Goal: Information Seeking & Learning: Compare options

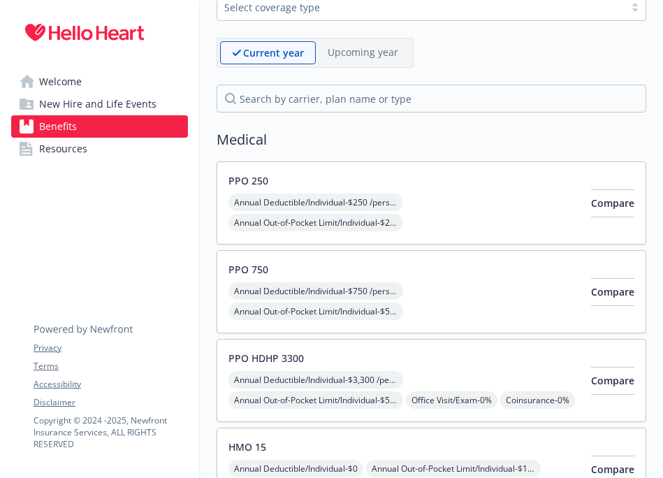
scroll to position [117, 0]
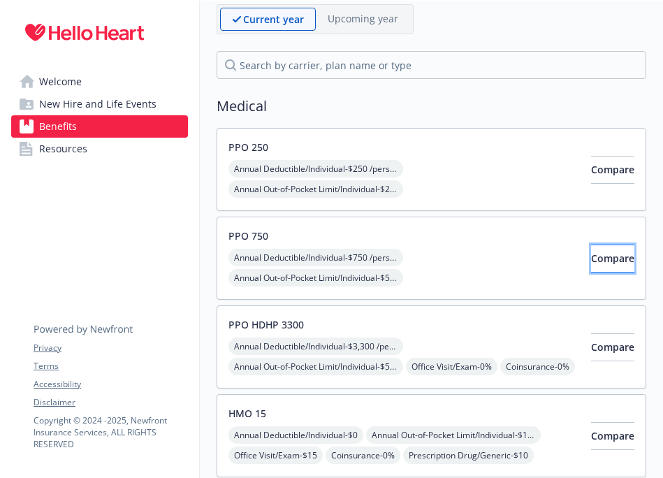
click at [611, 260] on button "Compare" at bounding box center [612, 259] width 43 height 28
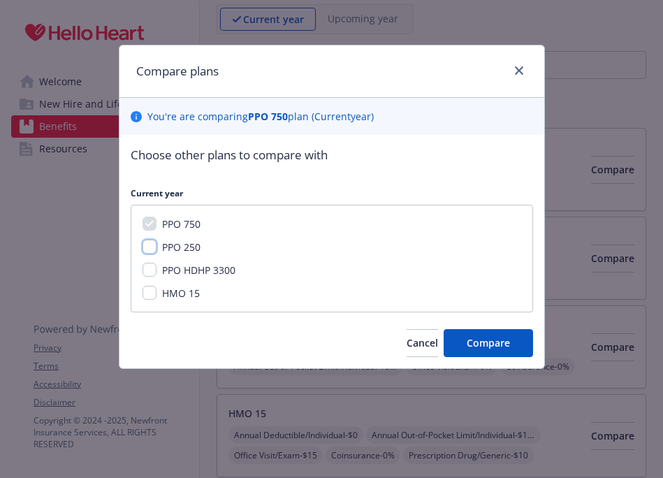
click at [146, 249] on input "PPO 250" at bounding box center [150, 247] width 14 height 14
checkbox input "true"
click at [491, 347] on span "Compare" at bounding box center [488, 342] width 43 height 13
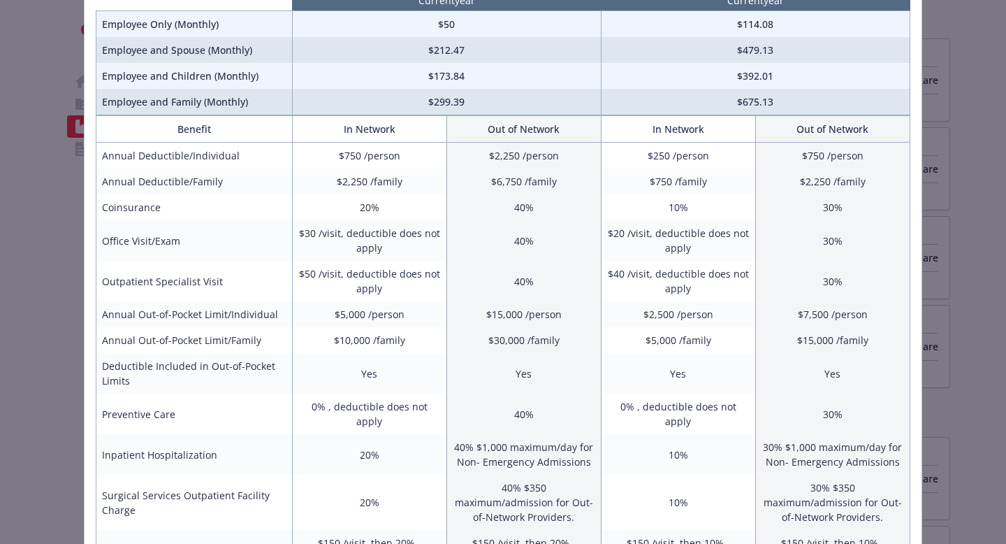
scroll to position [0, 0]
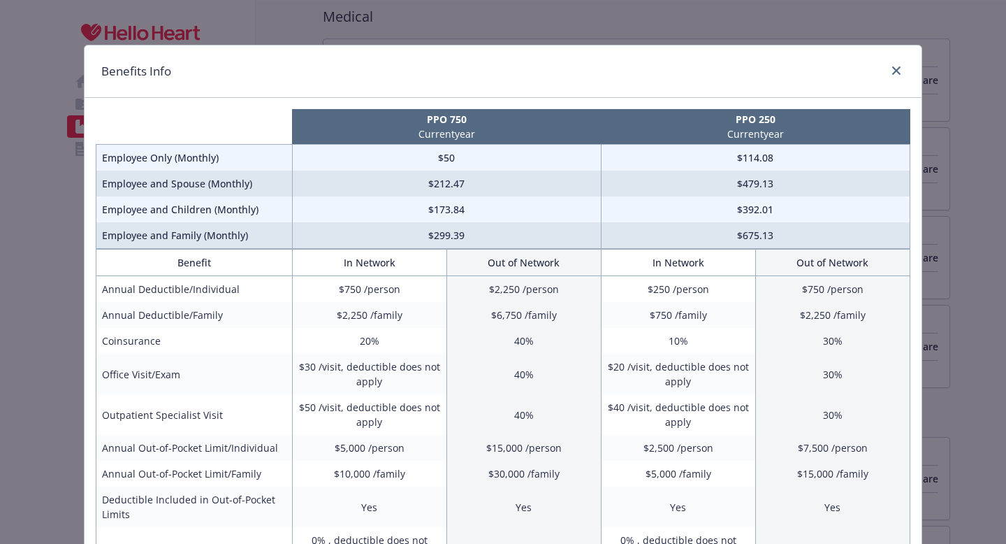
click at [662, 59] on div "Benefits Info" at bounding box center [503, 71] width 837 height 52
click at [662, 62] on link "close" at bounding box center [896, 70] width 17 height 17
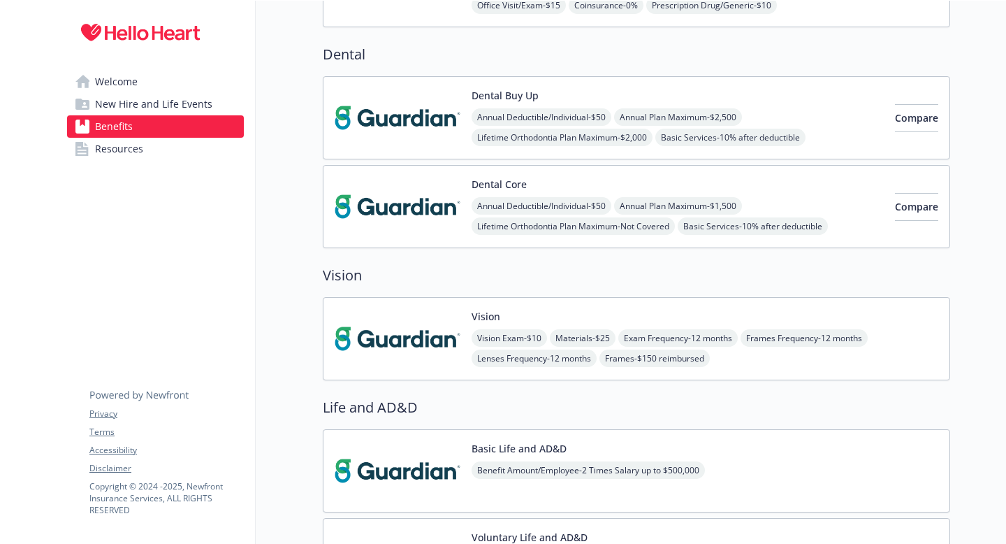
scroll to position [370, 0]
